Goal: Information Seeking & Learning: Check status

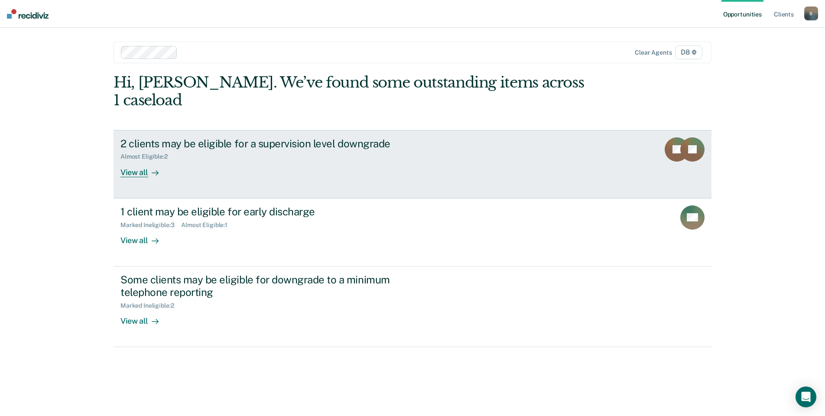
click at [300, 149] on div "Almost Eligible : 2" at bounding box center [272, 154] width 304 height 11
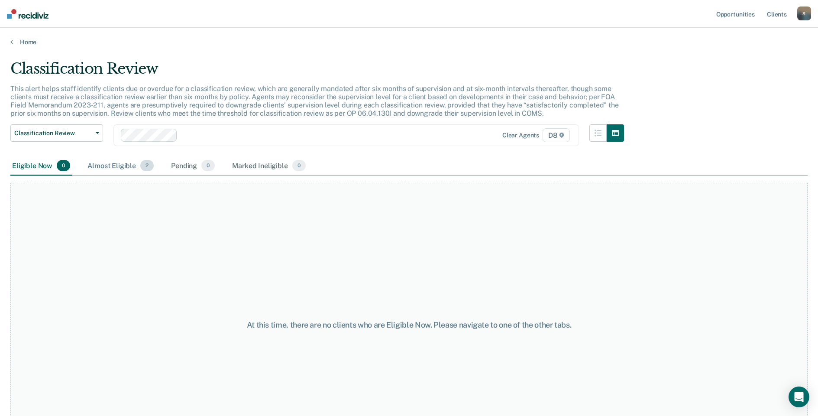
click at [118, 165] on div "Almost Eligible 2" at bounding box center [121, 165] width 70 height 19
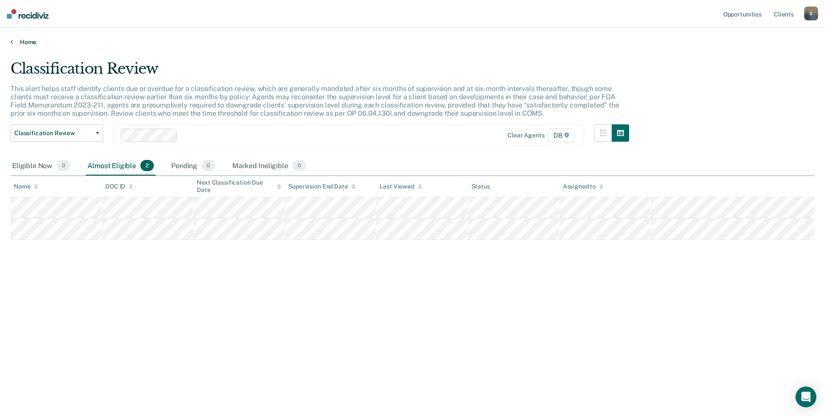
click at [13, 39] on link "Home" at bounding box center [412, 42] width 804 height 8
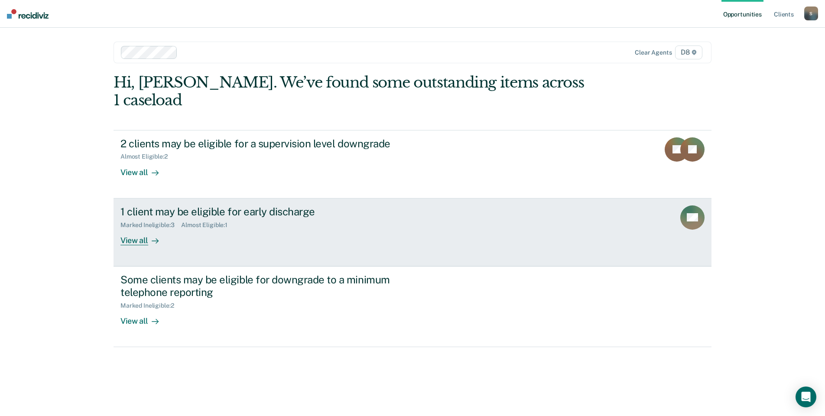
click at [320, 224] on div "1 client may be eligible for early discharge Marked Ineligible : 3 Almost Eligi…" at bounding box center [282, 225] width 325 height 40
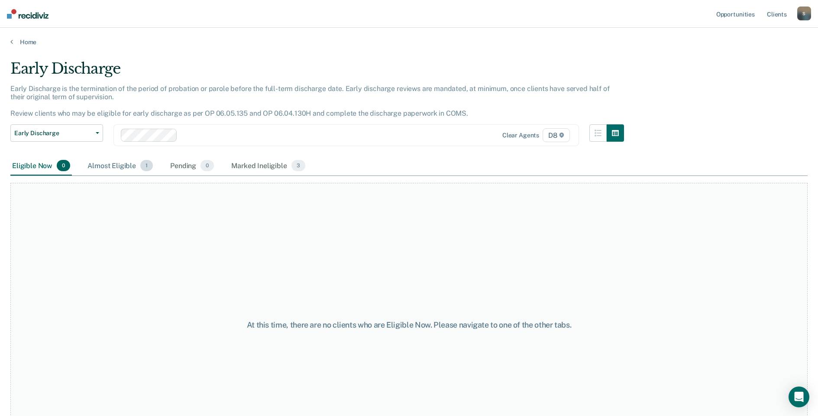
click at [123, 165] on div "Almost Eligible 1" at bounding box center [120, 165] width 69 height 19
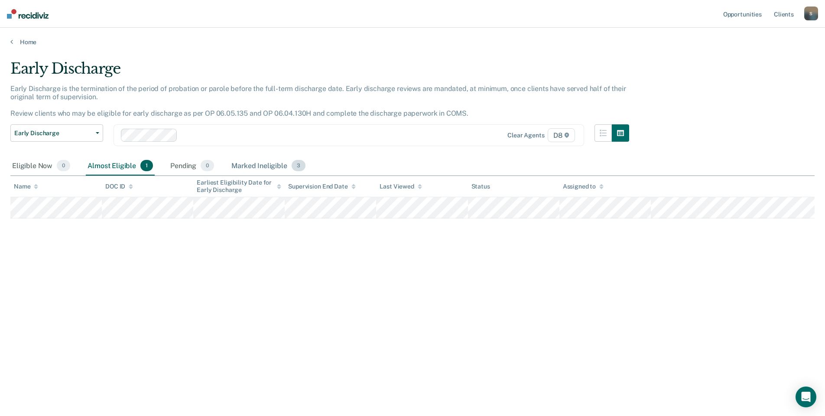
click at [253, 163] on div "Marked Ineligible 3" at bounding box center [269, 165] width 78 height 19
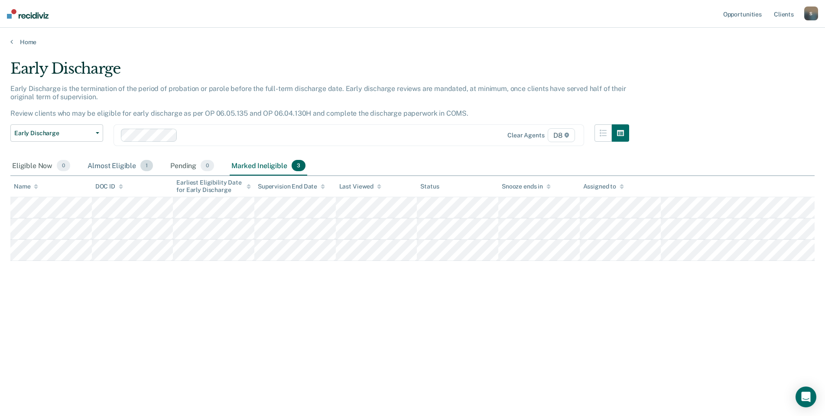
click at [118, 165] on div "Almost Eligible 1" at bounding box center [120, 165] width 69 height 19
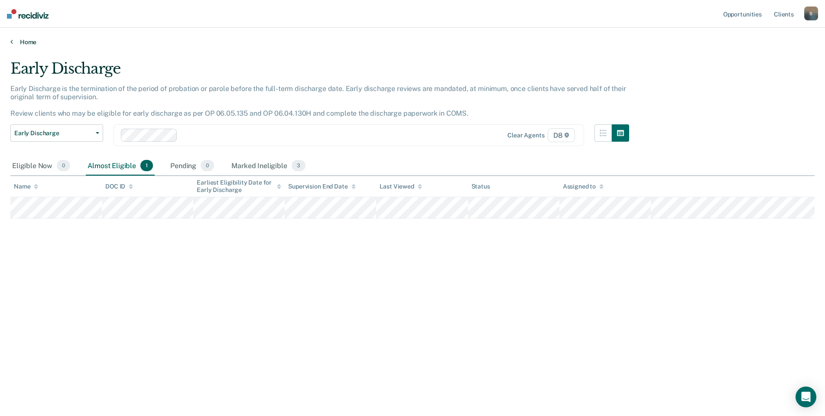
click at [26, 39] on link "Home" at bounding box center [412, 42] width 804 height 8
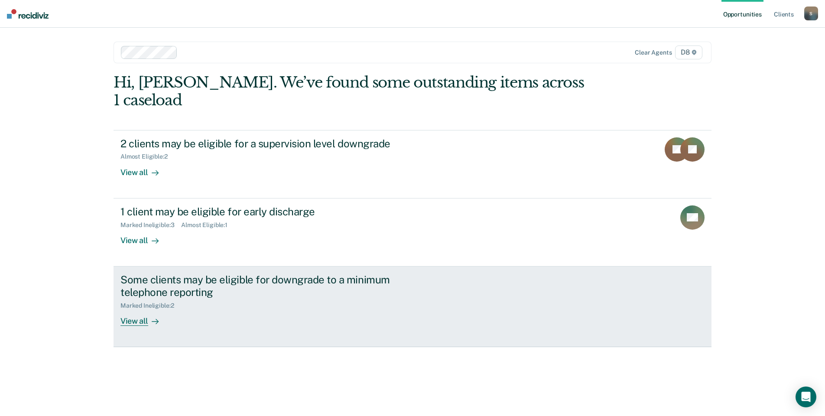
click at [330, 327] on link "Some clients may be eligible for downgrade to a minimum telephone reporting Mar…" at bounding box center [413, 306] width 598 height 81
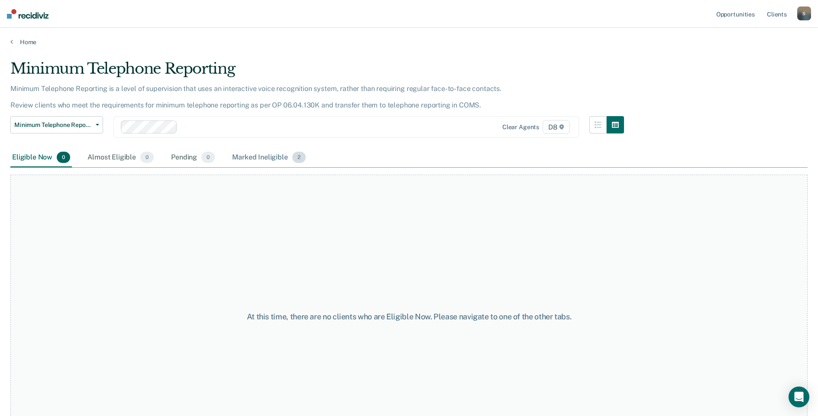
click at [245, 156] on div "Marked Ineligible 2" at bounding box center [268, 157] width 77 height 19
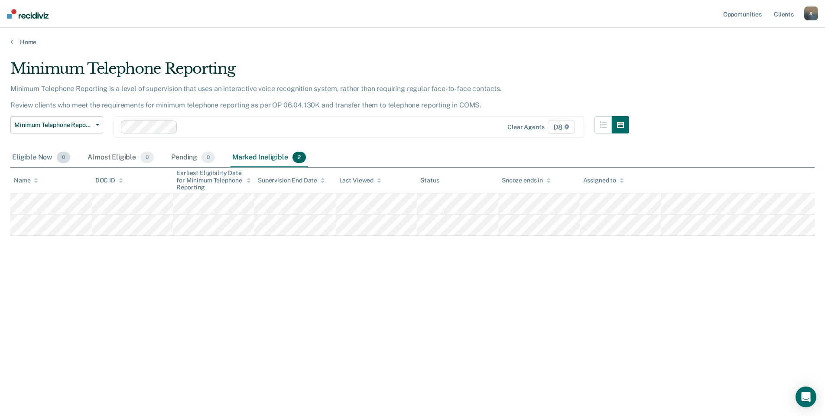
click at [50, 160] on div "Eligible Now 0" at bounding box center [41, 157] width 62 height 19
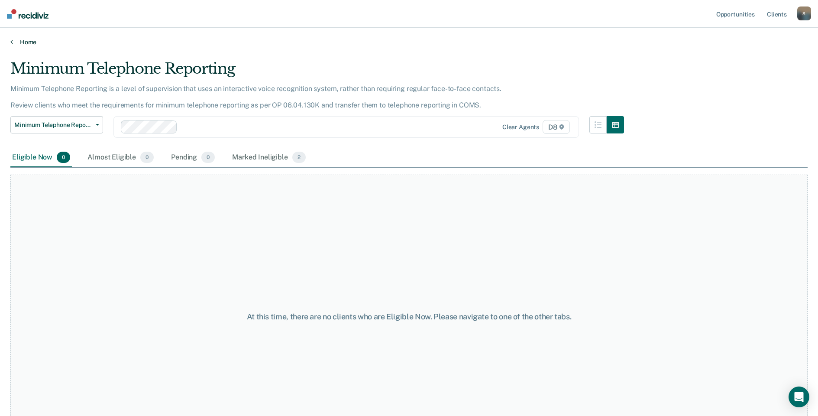
click at [16, 44] on link "Home" at bounding box center [409, 42] width 798 height 8
